Goal: Check status

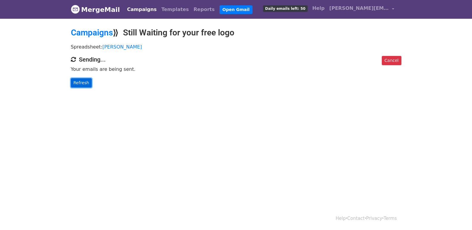
click at [79, 87] on link "Refresh" at bounding box center [81, 82] width 21 height 9
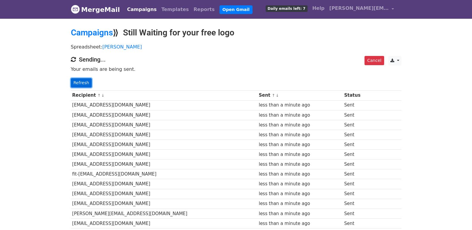
click at [85, 80] on link "Refresh" at bounding box center [81, 82] width 21 height 9
click at [81, 84] on link "Refresh" at bounding box center [81, 82] width 21 height 9
